Goal: Transaction & Acquisition: Purchase product/service

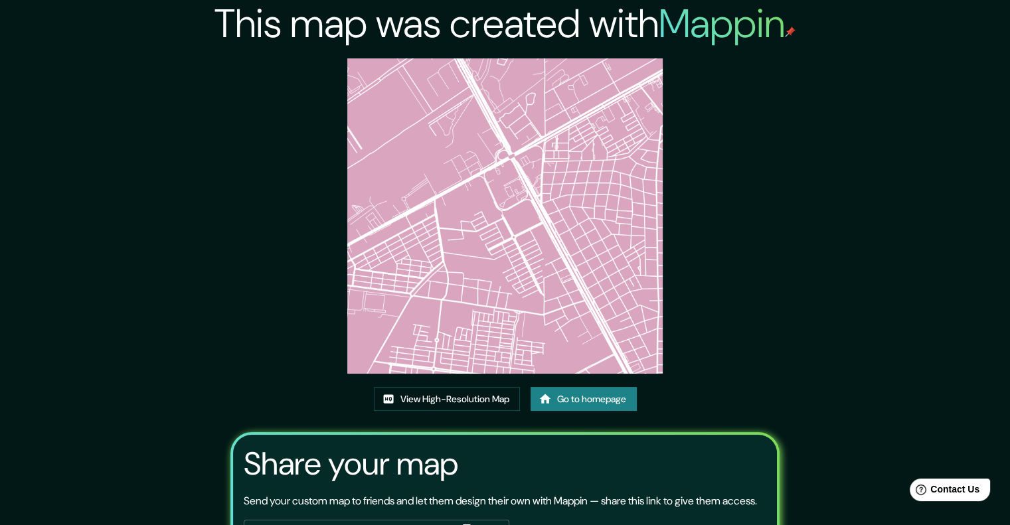
click at [575, 402] on link "Go to homepage" at bounding box center [583, 399] width 106 height 25
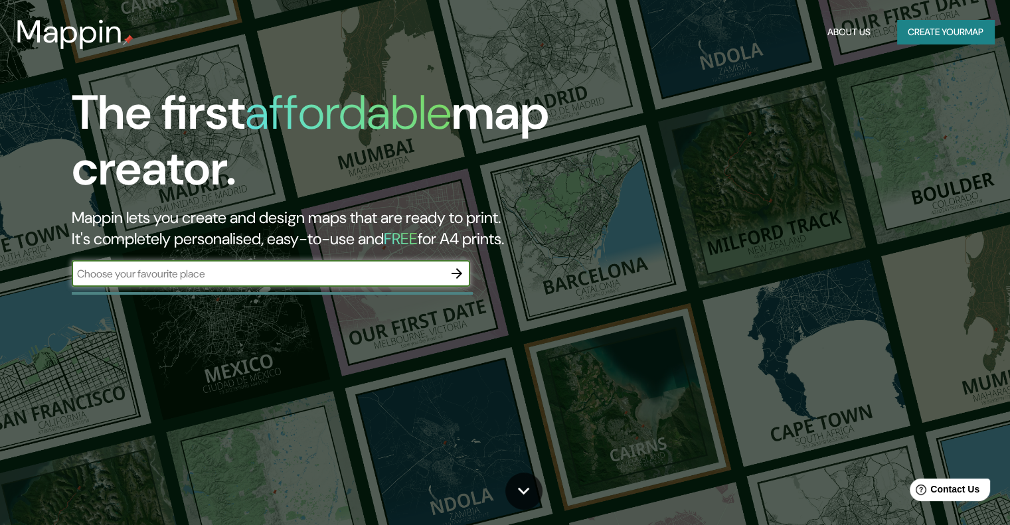
click at [930, 34] on button "Create your map" at bounding box center [945, 32] width 97 height 25
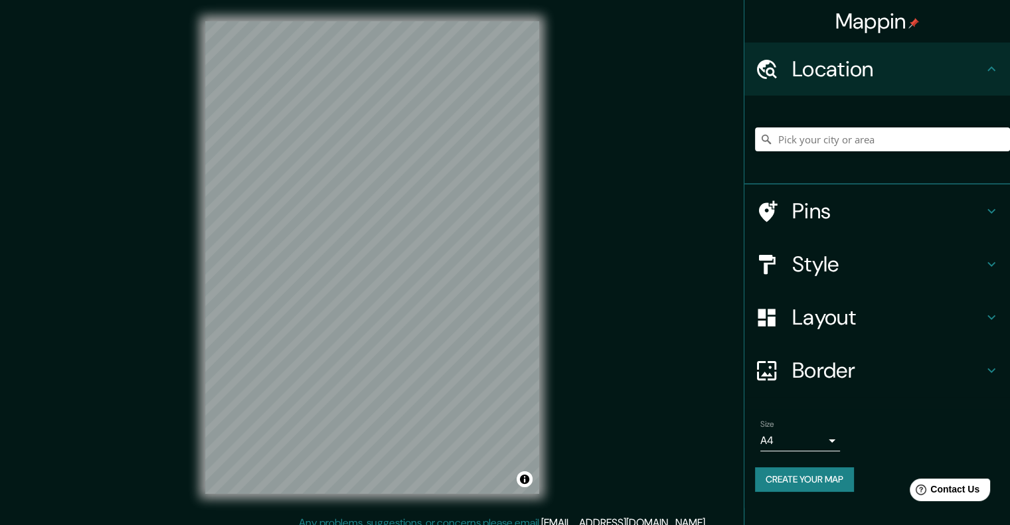
click at [843, 313] on h4 "Layout" at bounding box center [887, 317] width 191 height 27
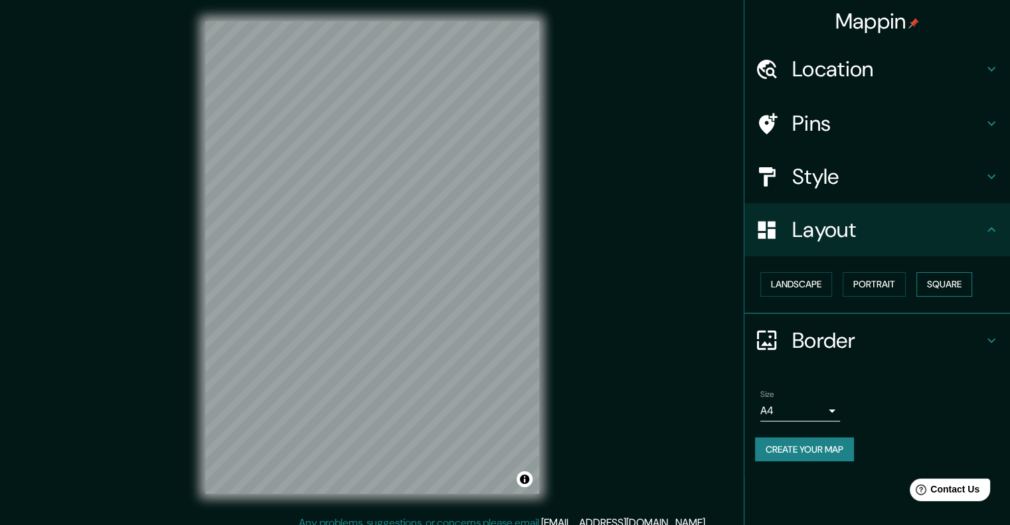
click at [958, 281] on button "Square" at bounding box center [944, 284] width 56 height 25
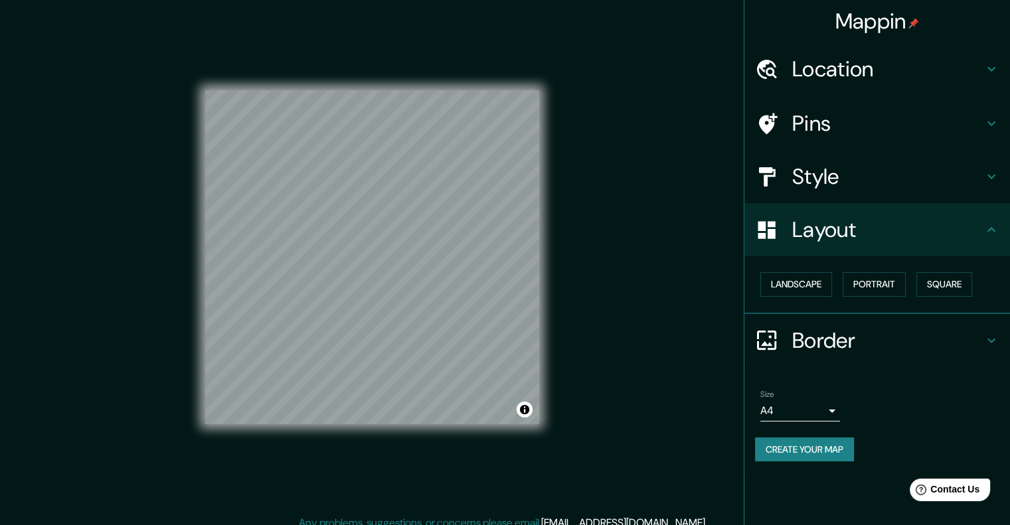
click at [845, 177] on h4 "Style" at bounding box center [887, 176] width 191 height 27
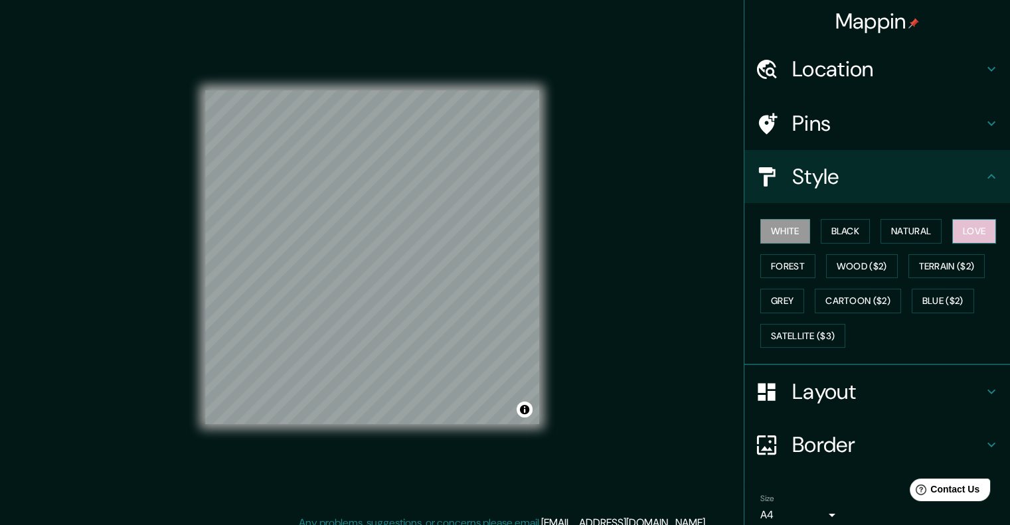
click at [959, 234] on button "Love" at bounding box center [974, 231] width 44 height 25
click at [448, 256] on div at bounding box center [451, 252] width 11 height 11
click at [337, 270] on div at bounding box center [338, 269] width 11 height 11
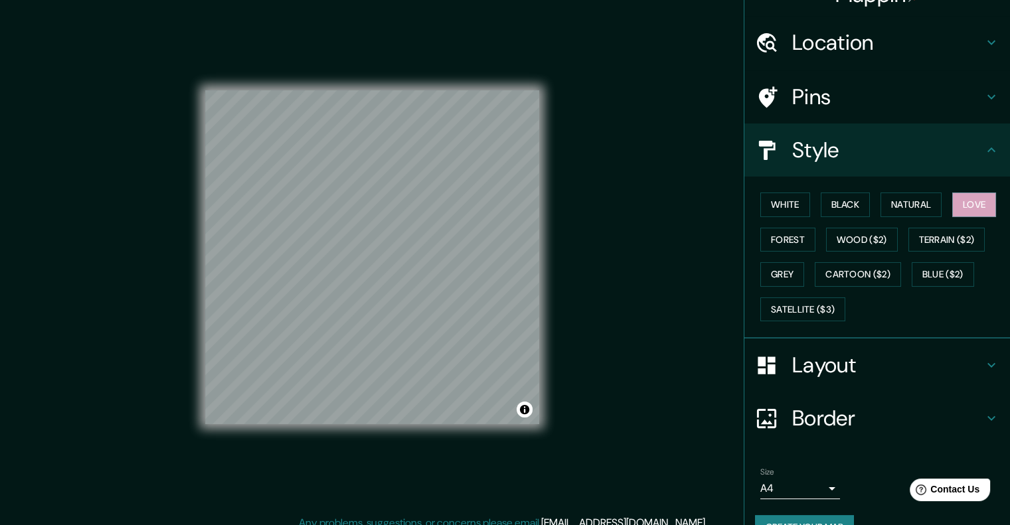
scroll to position [54, 0]
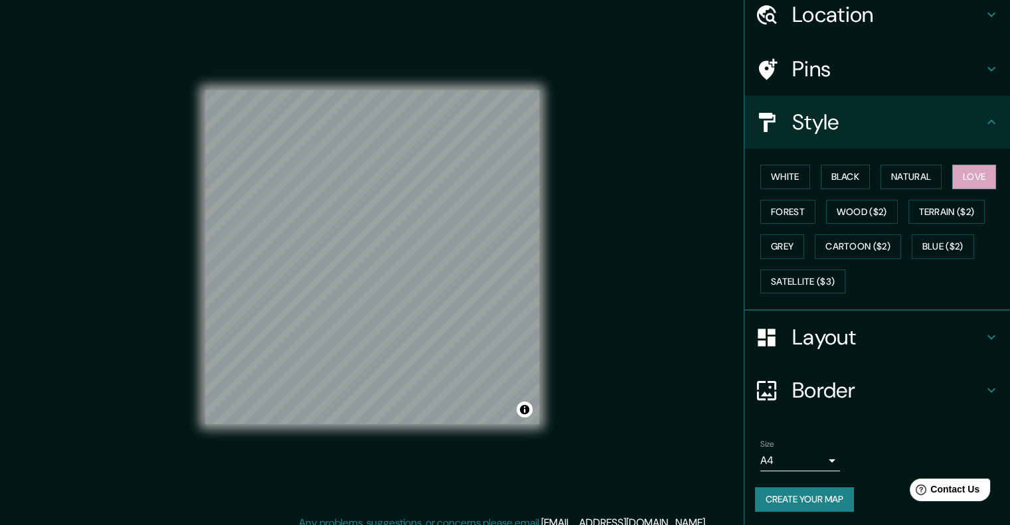
click at [811, 503] on button "Create your map" at bounding box center [804, 499] width 99 height 25
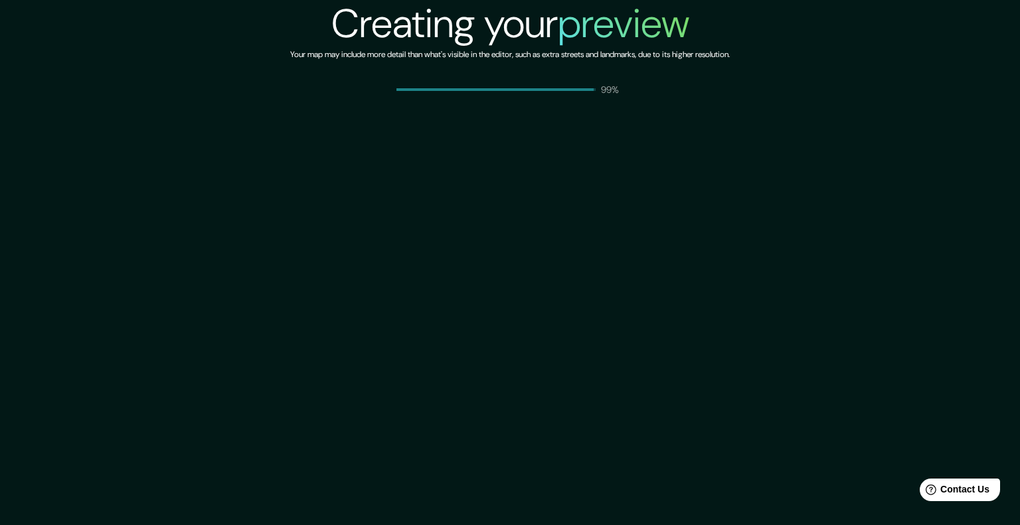
click at [666, 127] on div "Creating your preview Your map may include more detail than what's visible in t…" at bounding box center [510, 262] width 1020 height 525
click at [721, 108] on div "Creating your preview Your map may include more detail than what's visible in t…" at bounding box center [510, 262] width 1020 height 525
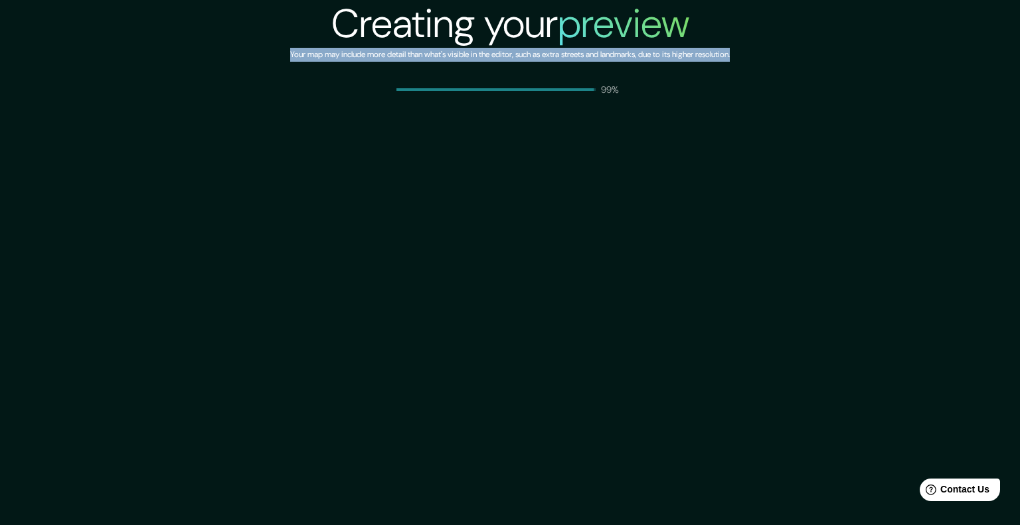
click at [721, 108] on div "Creating your preview Your map may include more detail than what's visible in t…" at bounding box center [510, 262] width 1020 height 525
drag, startPoint x: 894, startPoint y: 64, endPoint x: 860, endPoint y: 78, distance: 35.8
click at [894, 65] on div "Creating your preview Your map may include more detail than what's visible in t…" at bounding box center [510, 48] width 1020 height 96
click at [724, 140] on div "Creating your preview Your map may include more detail than what's visible in t…" at bounding box center [510, 262] width 1020 height 525
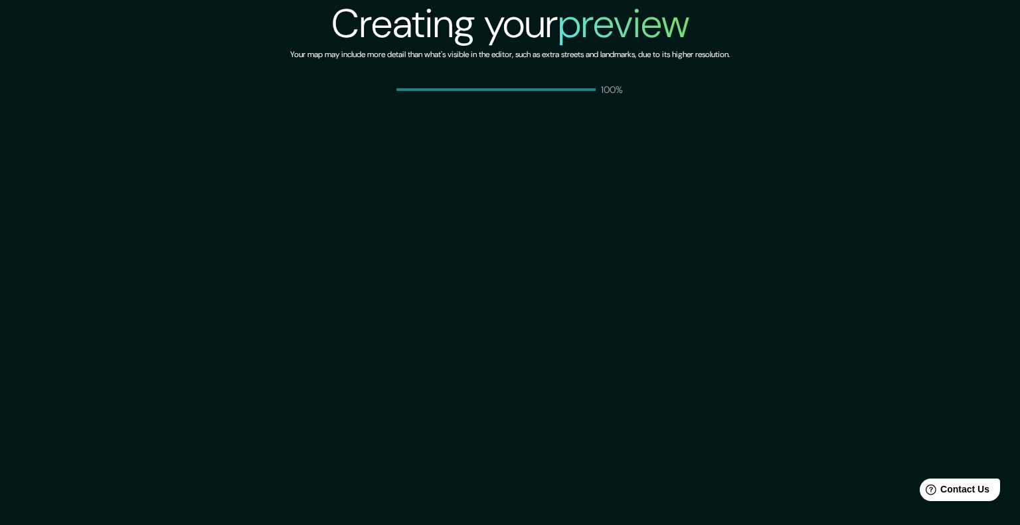
click at [516, 165] on div "Creating your preview Your map may include more detail than what's visible in t…" at bounding box center [510, 262] width 1020 height 525
click at [513, 165] on div "Creating your preview Your map may include more detail than what's visible in t…" at bounding box center [510, 262] width 1020 height 525
click at [645, 226] on div "Creating your preview Your map may include more detail than what's visible in t…" at bounding box center [510, 262] width 1020 height 525
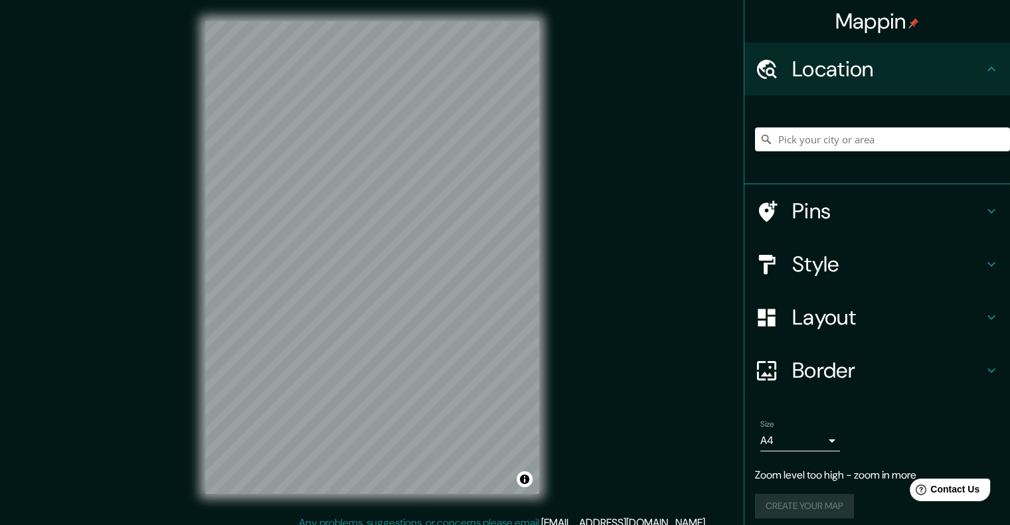
click at [801, 254] on h4 "Style" at bounding box center [887, 264] width 191 height 27
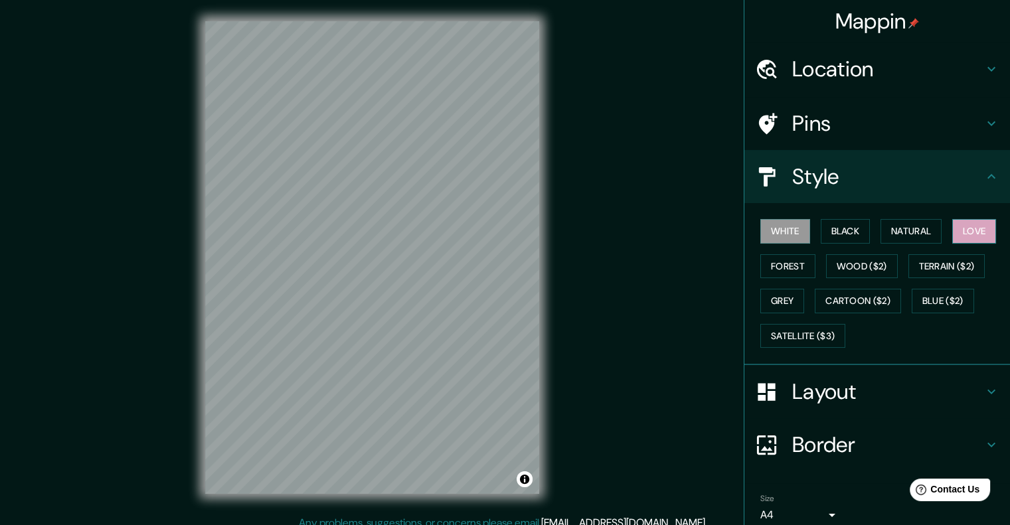
click at [956, 233] on button "Love" at bounding box center [974, 231] width 44 height 25
click at [860, 116] on h4 "Pins" at bounding box center [887, 123] width 191 height 27
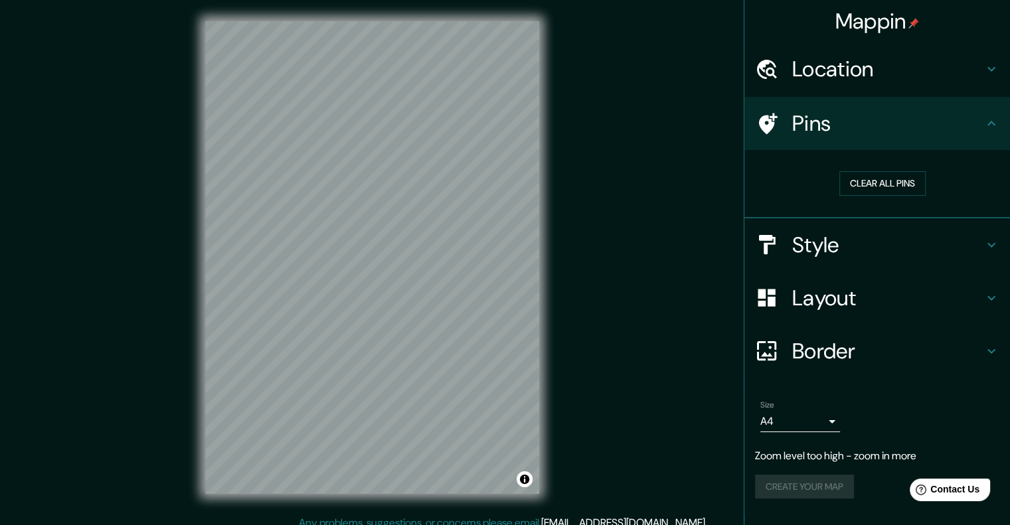
click at [845, 113] on h4 "Pins" at bounding box center [887, 123] width 191 height 27
click at [863, 301] on h4 "Layout" at bounding box center [887, 298] width 191 height 27
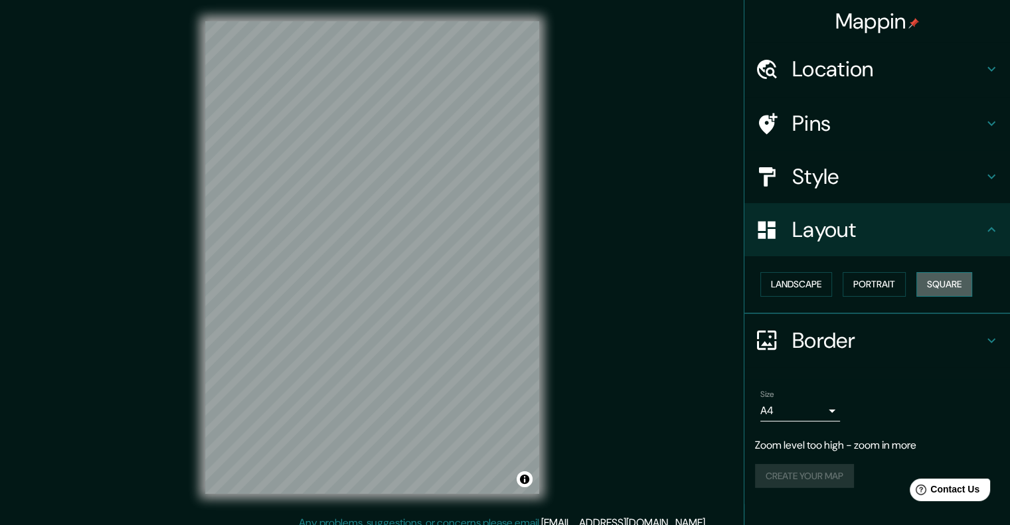
click at [953, 278] on button "Square" at bounding box center [944, 284] width 56 height 25
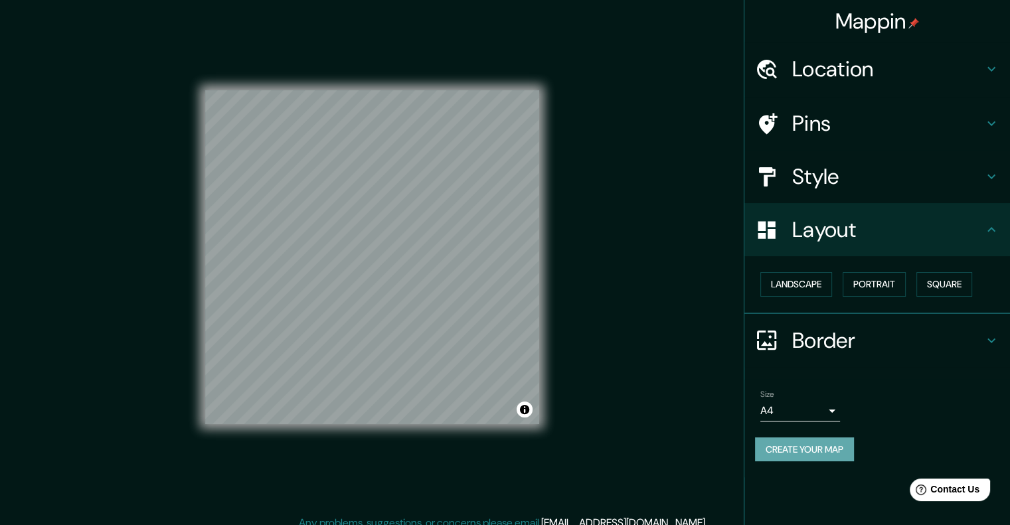
click at [779, 441] on button "Create your map" at bounding box center [804, 450] width 99 height 25
